Goal: Information Seeking & Learning: Learn about a topic

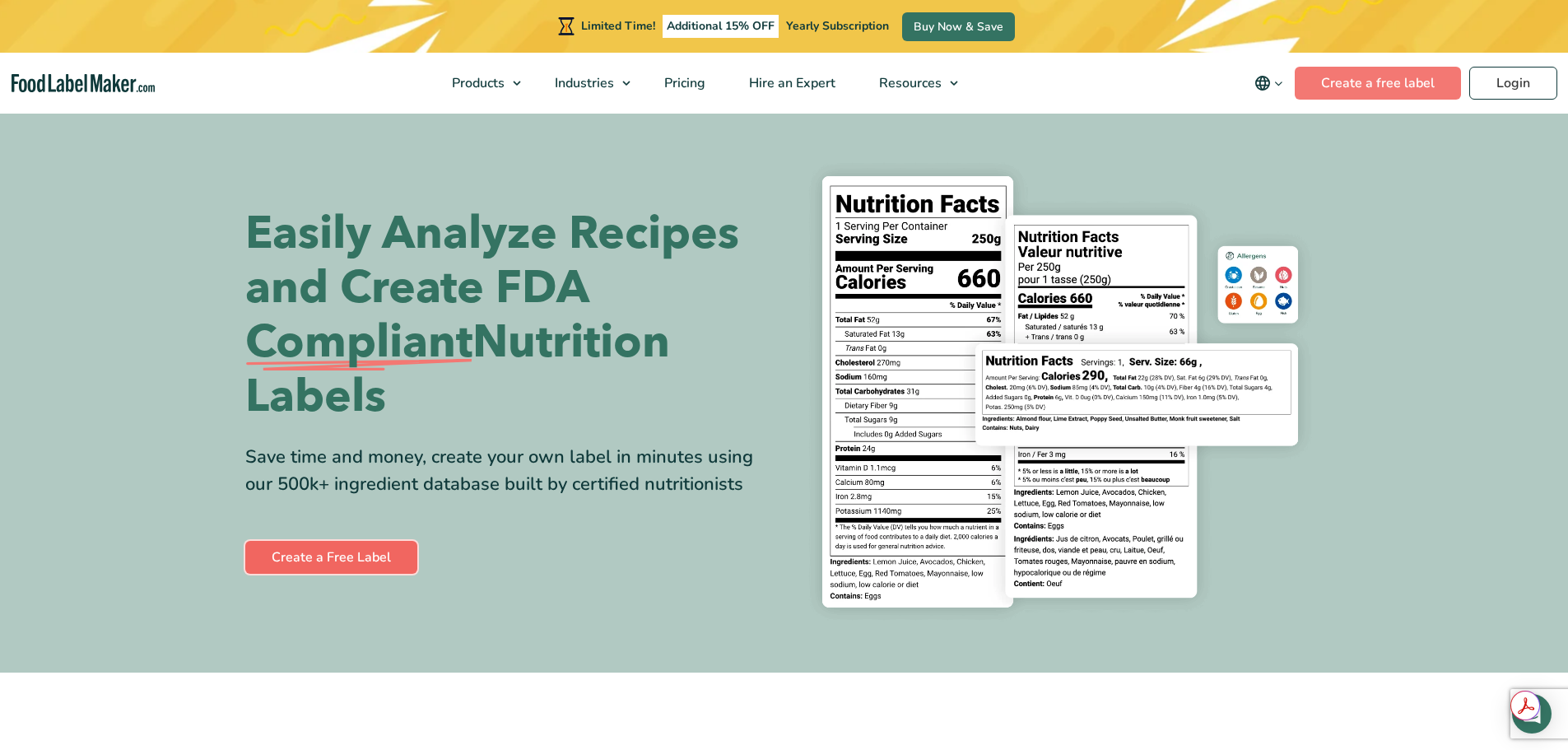
click at [286, 553] on link "Create a Free Label" at bounding box center [331, 558] width 172 height 33
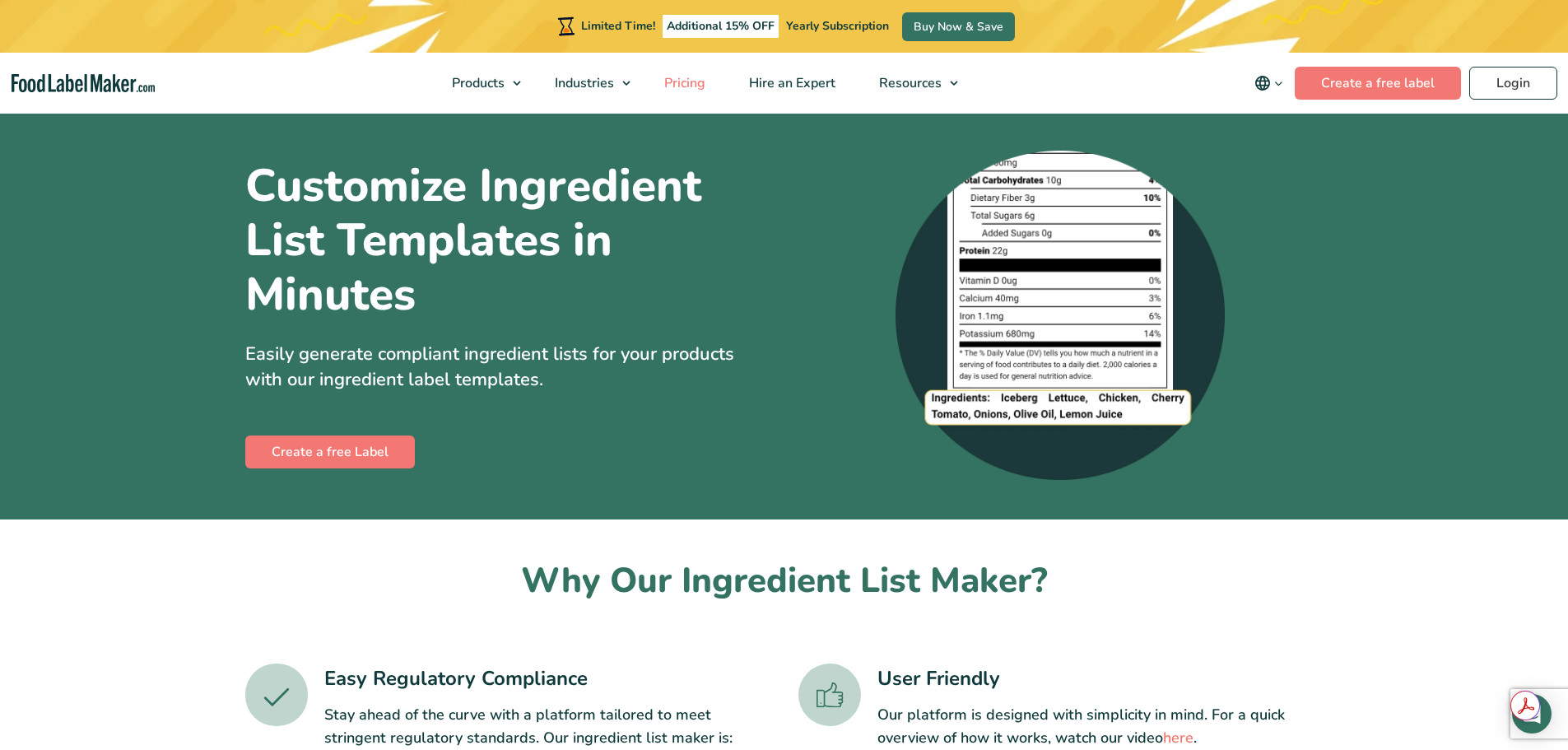
click at [694, 83] on span "Pricing" at bounding box center [683, 83] width 48 height 18
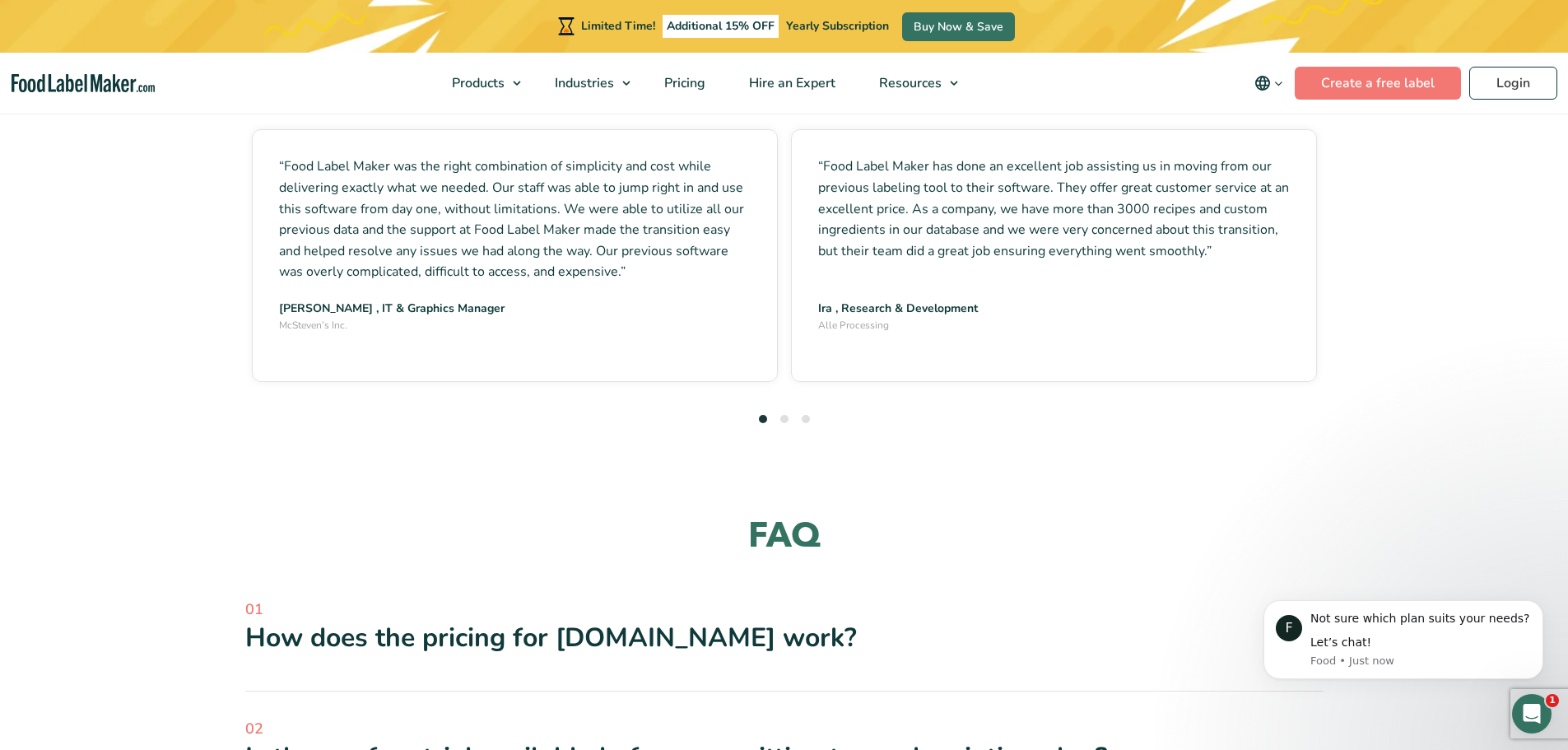
scroll to position [4940, 0]
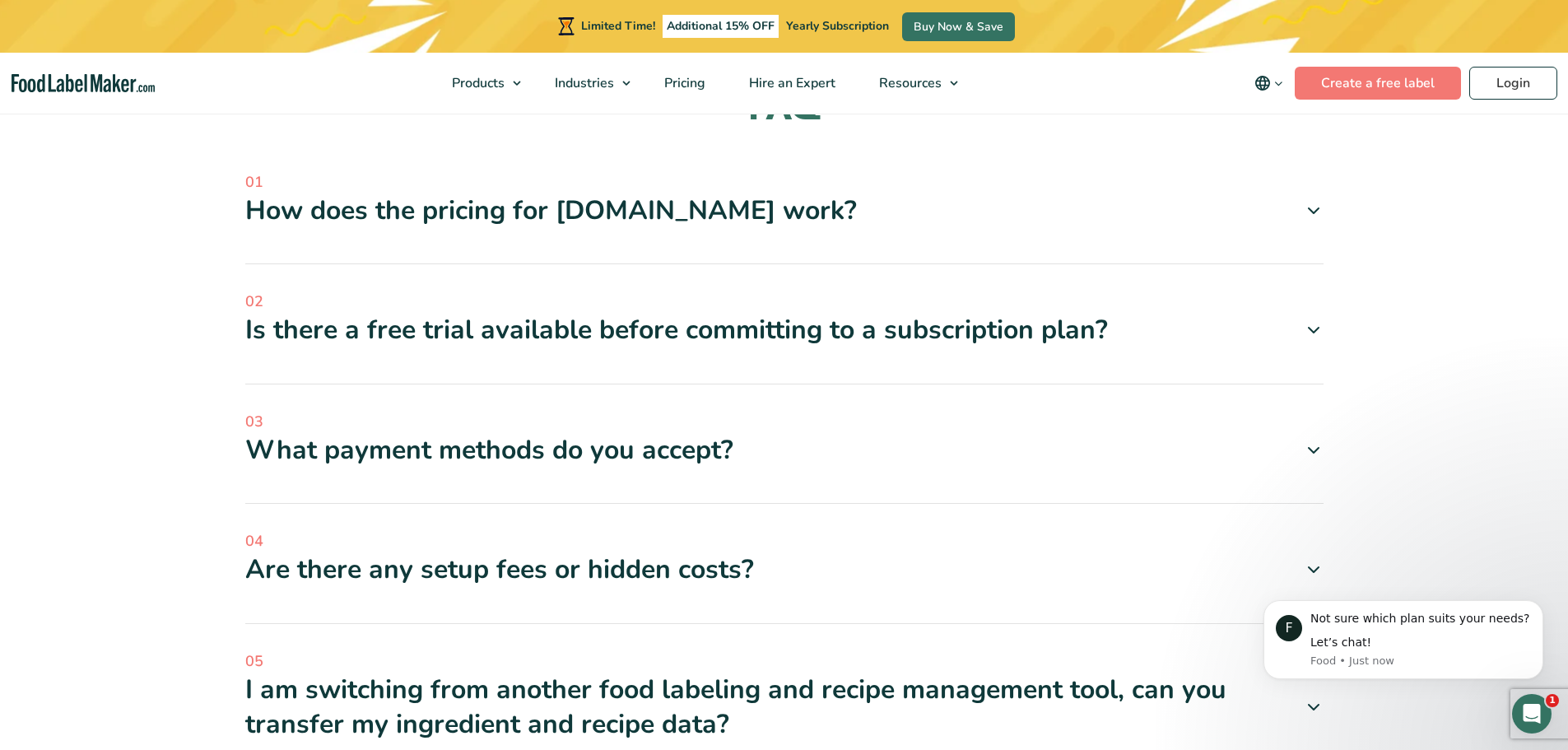
click at [1304, 560] on icon at bounding box center [1313, 569] width 19 height 19
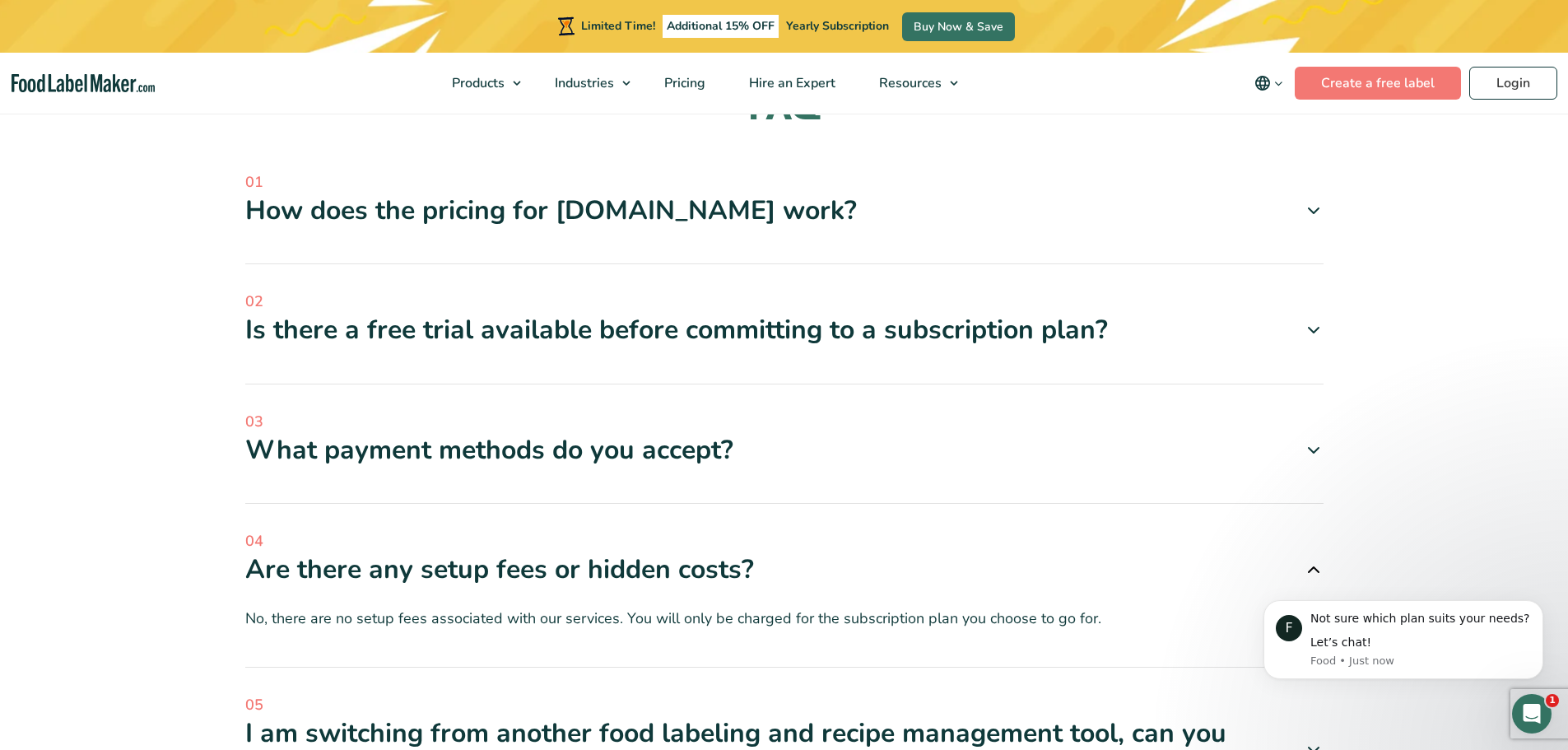
click at [1313, 440] on icon at bounding box center [1313, 450] width 19 height 19
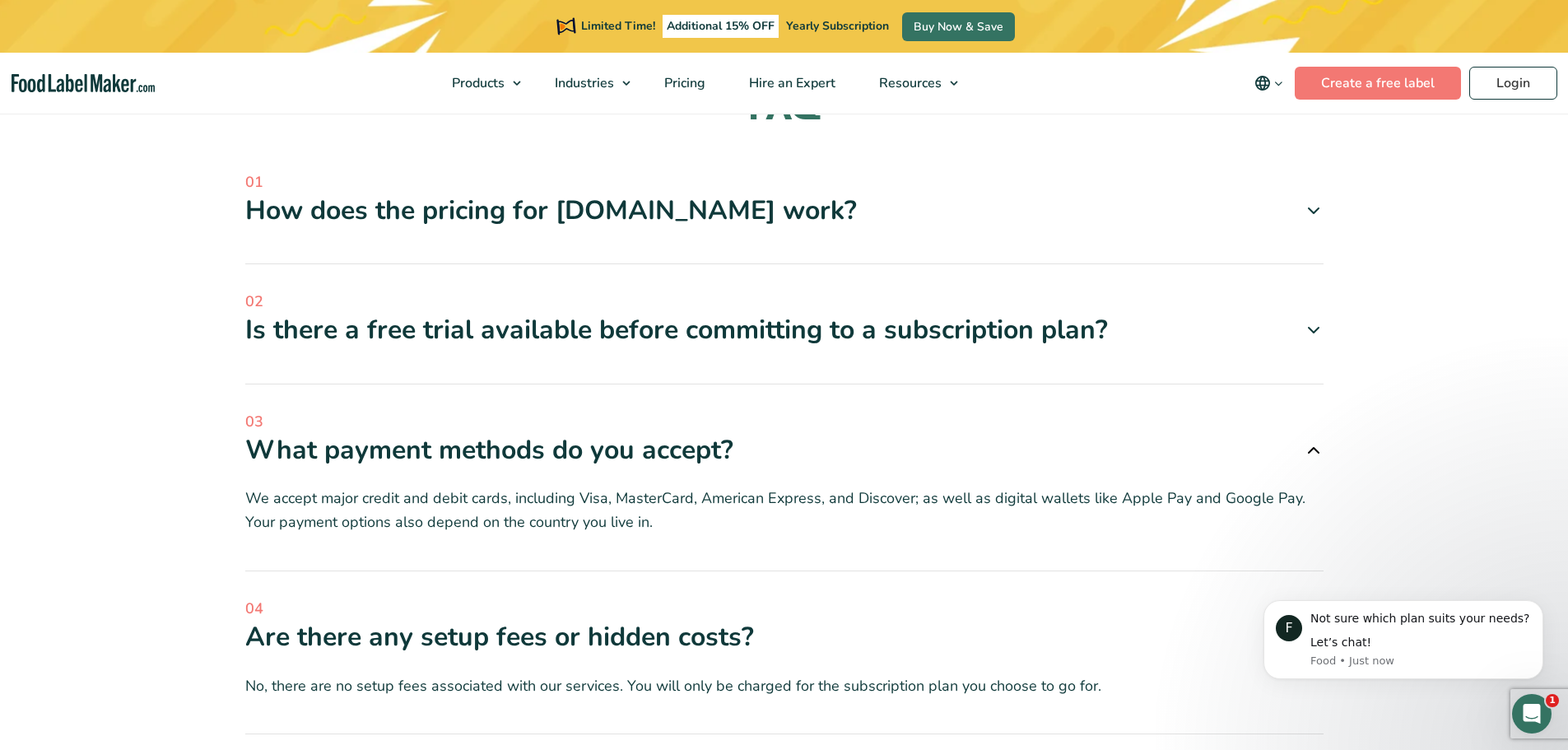
click at [1314, 321] on icon at bounding box center [1313, 330] width 19 height 19
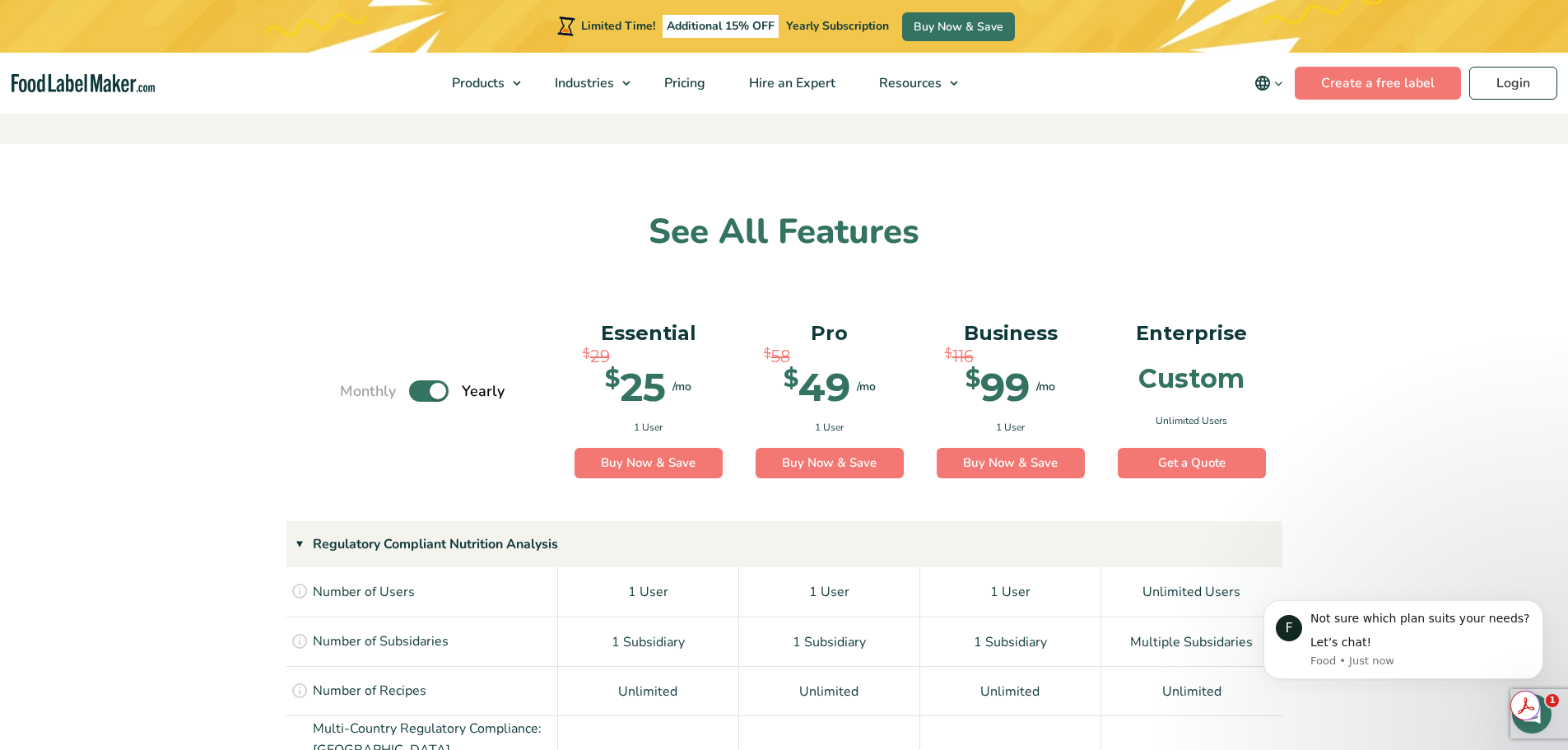
scroll to position [0, 0]
